Goal: Register for event/course

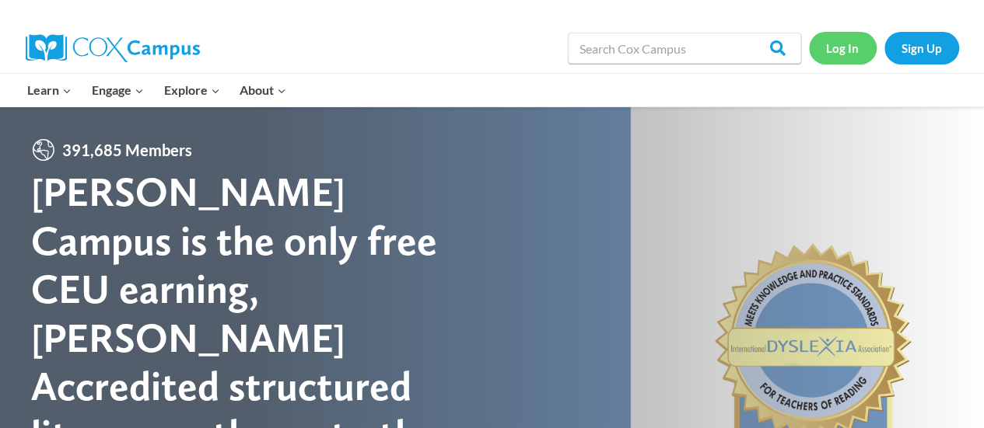
click at [850, 49] on link "Log In" at bounding box center [843, 48] width 68 height 32
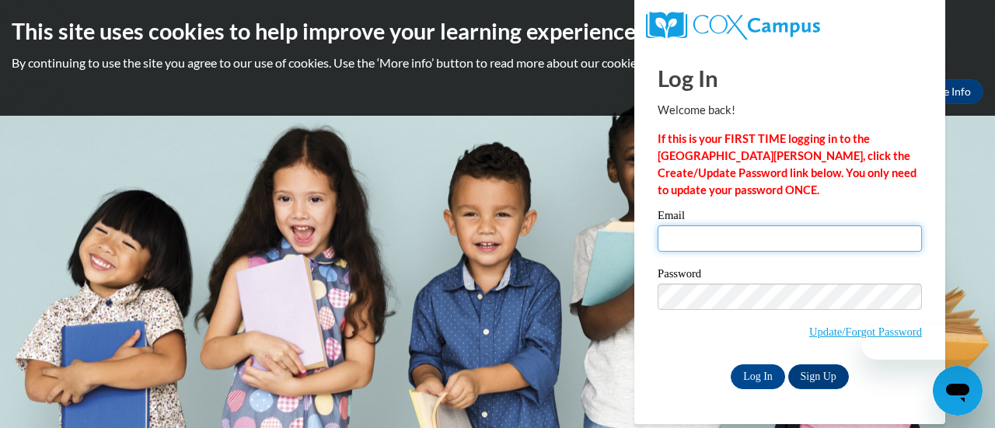
click at [775, 239] on input "Email" at bounding box center [790, 239] width 264 height 26
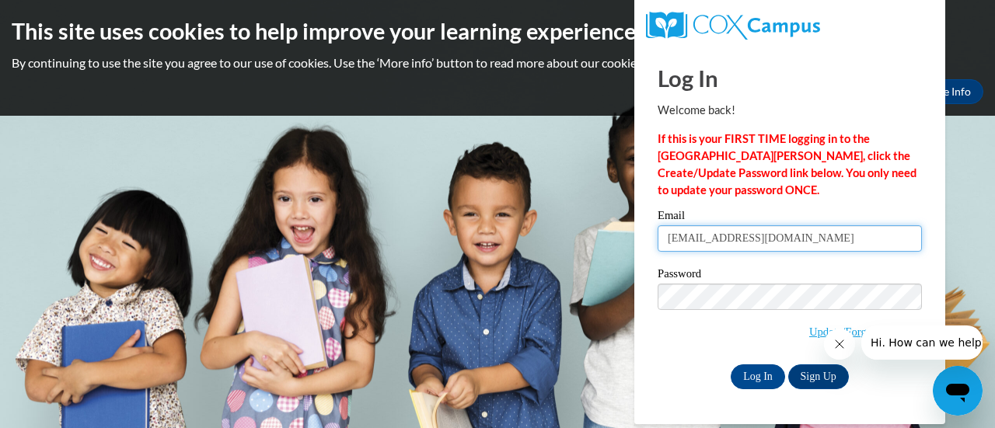
type input "weissr@kmsd.edu"
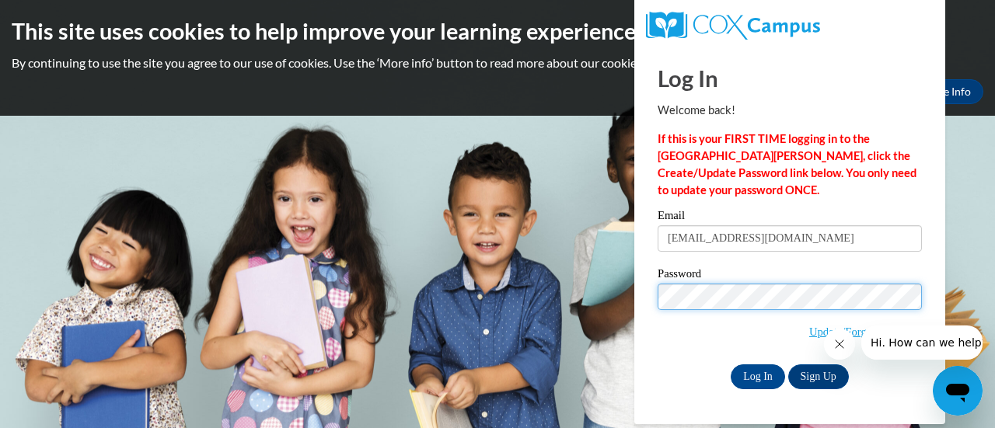
click at [731, 365] on input "Log In" at bounding box center [758, 377] width 54 height 25
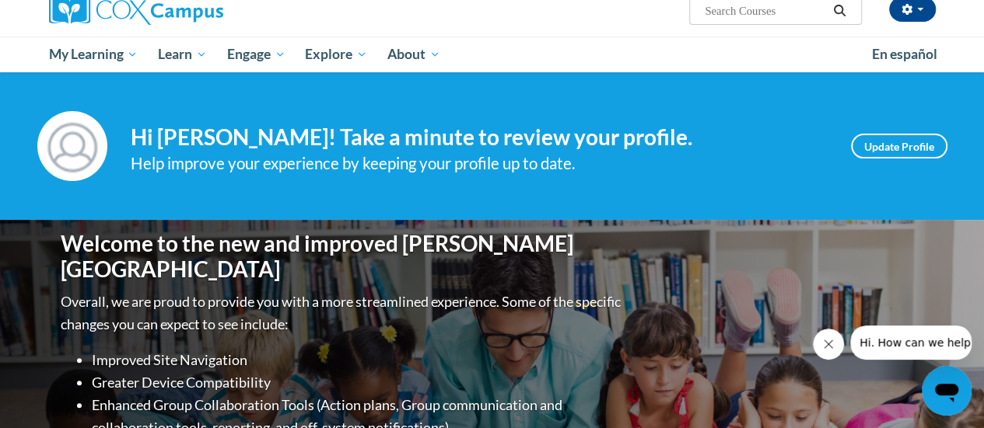
scroll to position [134, 0]
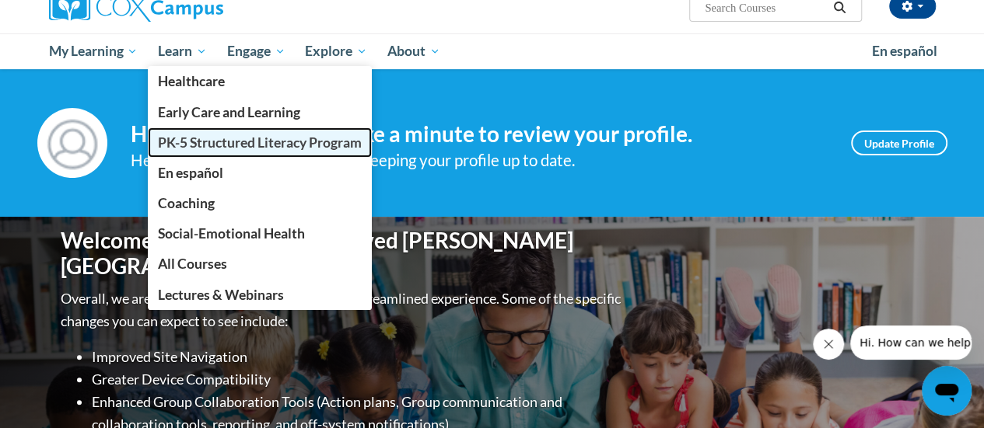
click at [196, 138] on span "PK-5 Structured Literacy Program" at bounding box center [260, 143] width 204 height 16
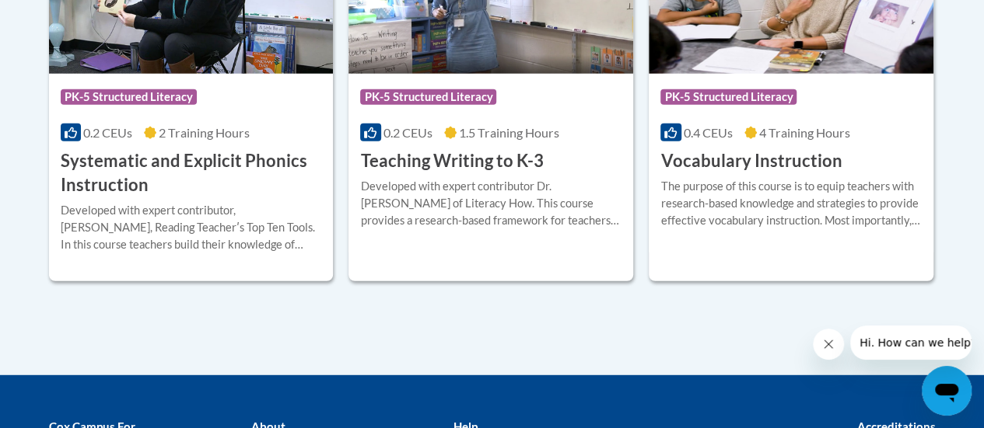
scroll to position [1954, 0]
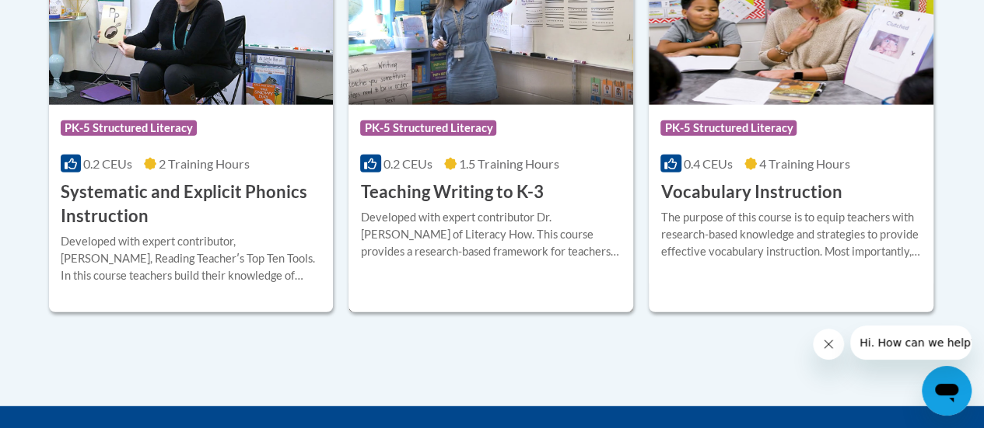
click at [463, 208] on div at bounding box center [490, 208] width 261 height 1
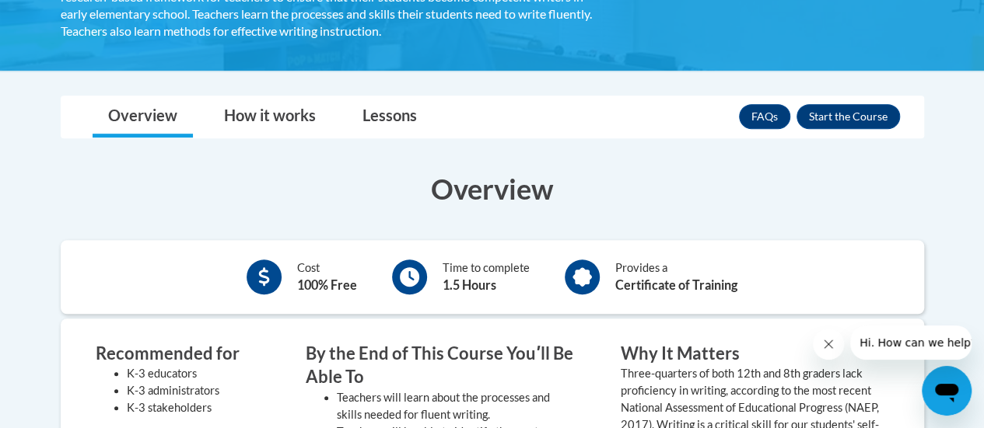
scroll to position [356, 0]
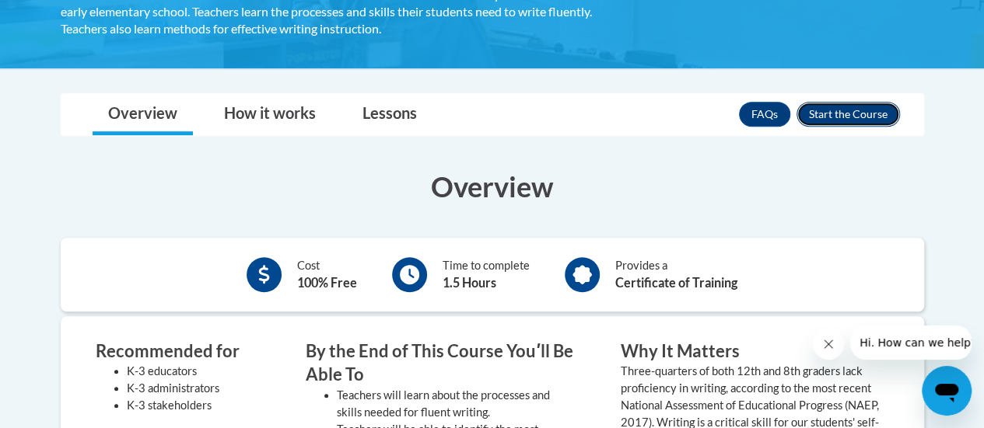
click at [862, 120] on button "Enroll" at bounding box center [847, 114] width 103 height 25
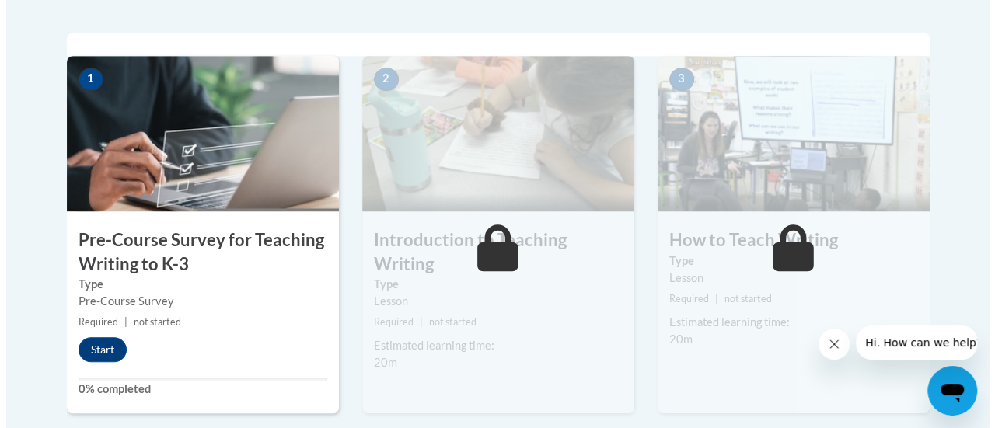
scroll to position [491, 0]
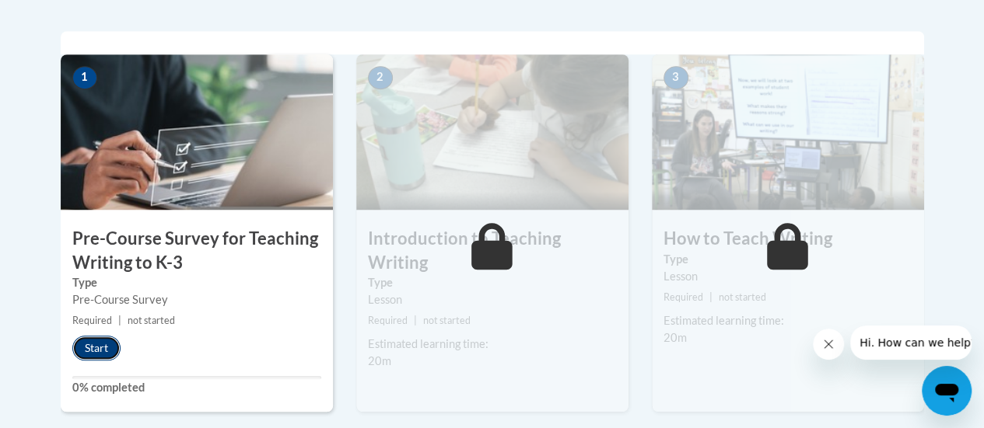
click at [108, 350] on button "Start" at bounding box center [96, 348] width 48 height 25
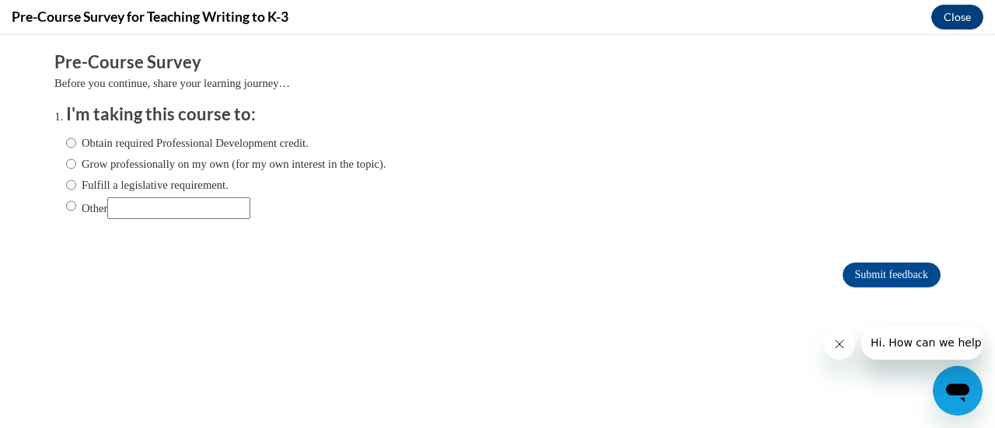
scroll to position [0, 0]
click at [66, 182] on input "Fulfill a legislative requirement." at bounding box center [71, 185] width 10 height 17
radio input "true"
click at [66, 142] on input "Obtain required Professional Development credit." at bounding box center [71, 143] width 10 height 17
radio input "true"
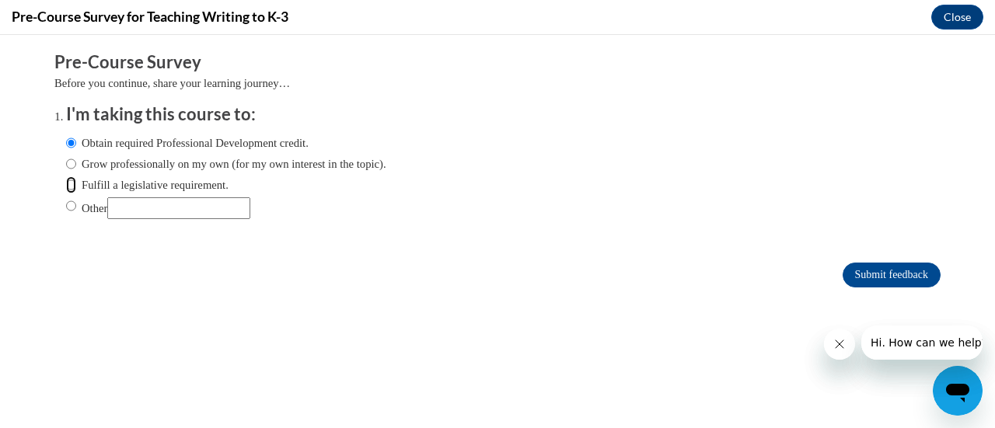
click at [66, 184] on input "Fulfill a legislative requirement." at bounding box center [71, 185] width 10 height 17
radio input "true"
click at [963, 22] on button "Close" at bounding box center [958, 17] width 52 height 25
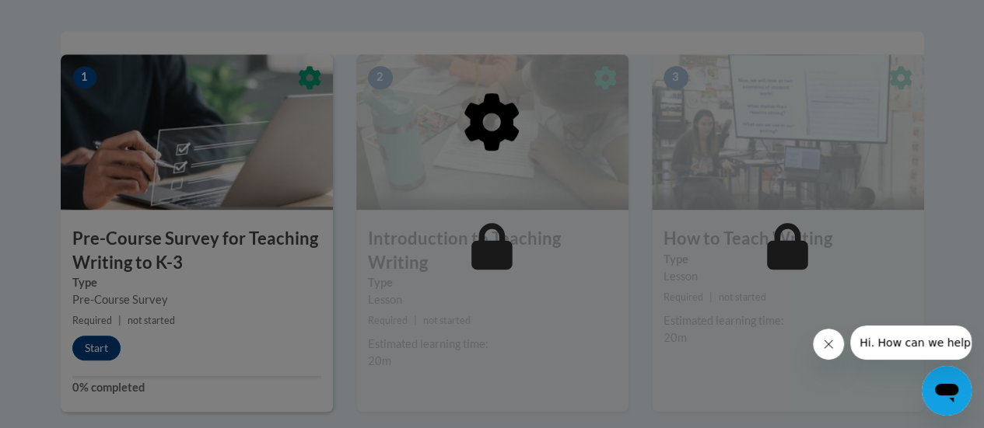
click at [93, 349] on div at bounding box center [492, 214] width 984 height 428
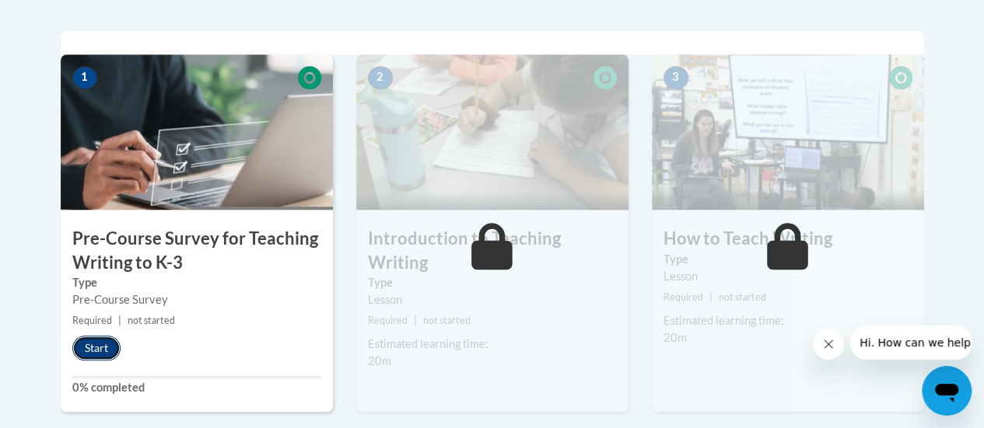
click at [91, 347] on button "Start" at bounding box center [96, 348] width 48 height 25
